Goal: Task Accomplishment & Management: Complete application form

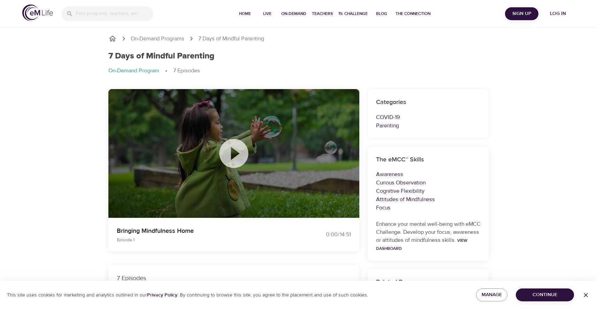
click at [240, 169] on icon at bounding box center [233, 153] width 35 height 35
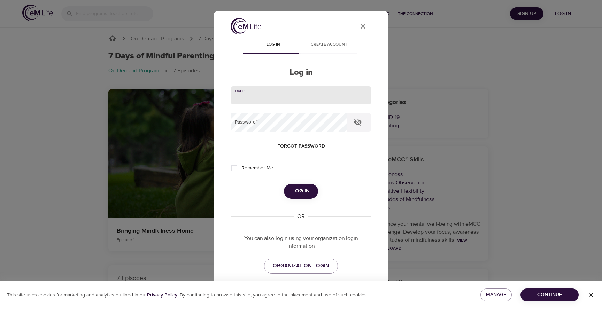
click at [258, 97] on input "email" at bounding box center [301, 95] width 141 height 19
type input "[EMAIL_ADDRESS][DOMAIN_NAME]"
click at [284, 184] on button "Log in" at bounding box center [301, 191] width 34 height 15
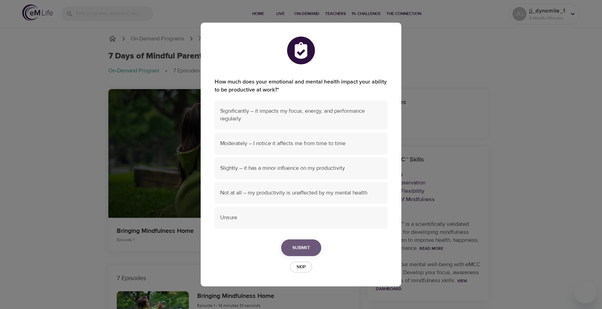
click at [309, 250] on span "Submit" at bounding box center [301, 248] width 18 height 9
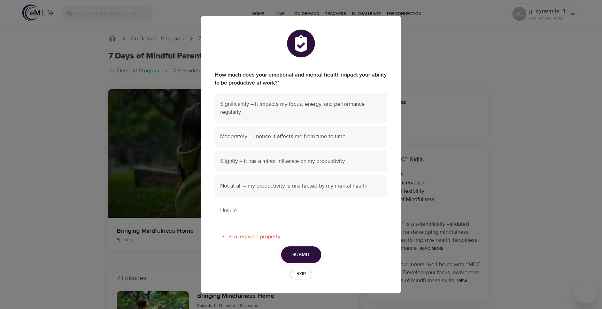
click at [264, 216] on div "Unsure" at bounding box center [301, 211] width 173 height 22
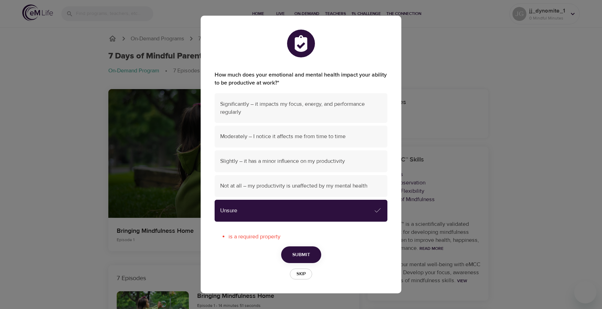
click at [310, 255] on button "Submit" at bounding box center [301, 255] width 40 height 17
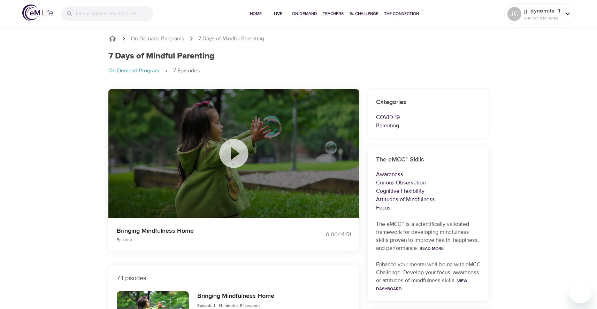
click at [236, 152] on icon at bounding box center [233, 153] width 35 height 35
